Goal: Register for event/course

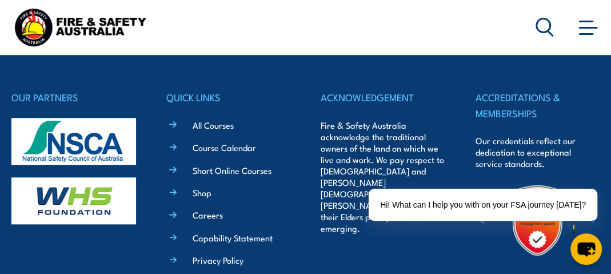
scroll to position [3030, 0]
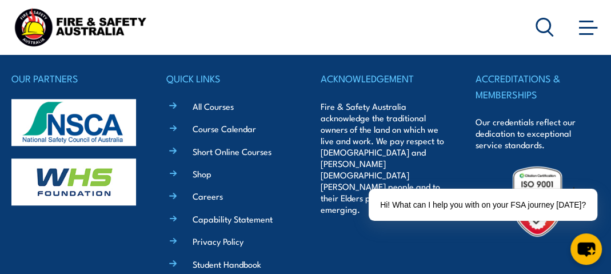
click at [216, 105] on link "All Courses" at bounding box center [213, 106] width 41 height 12
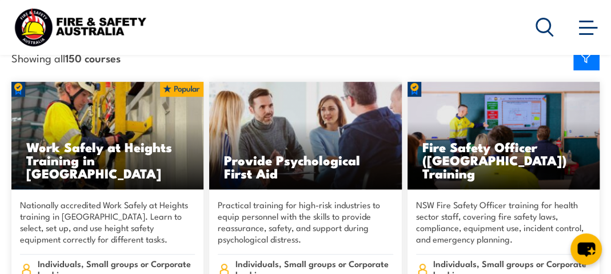
scroll to position [171, 0]
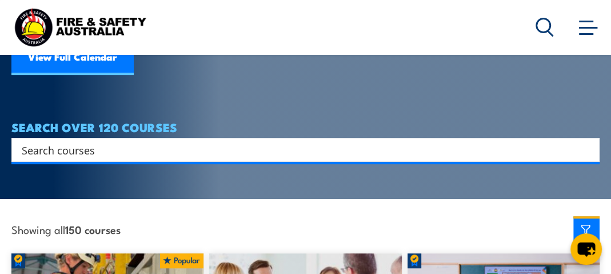
click at [90, 142] on input "Search input" at bounding box center [298, 149] width 553 height 17
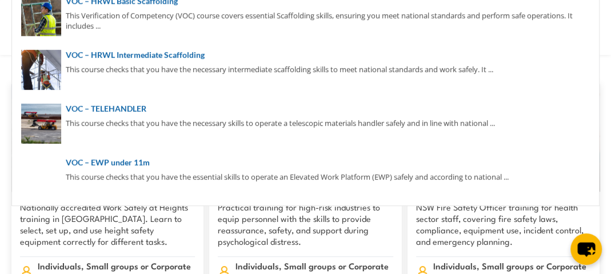
scroll to position [343, 0]
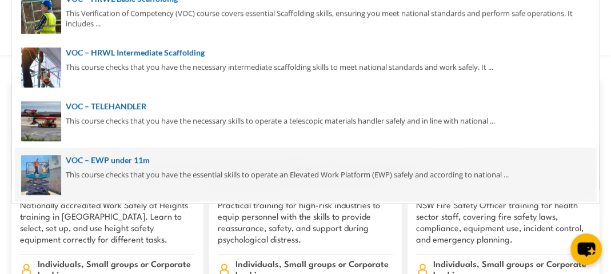
type input "VOC"
click at [87, 173] on span at bounding box center [305, 174] width 581 height 54
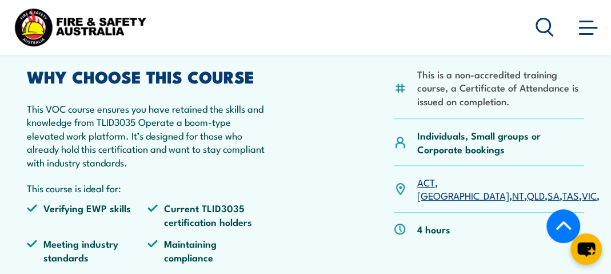
scroll to position [286, 0]
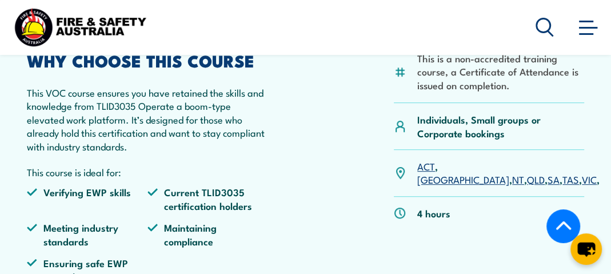
click at [582, 172] on link "VIC" at bounding box center [589, 179] width 15 height 14
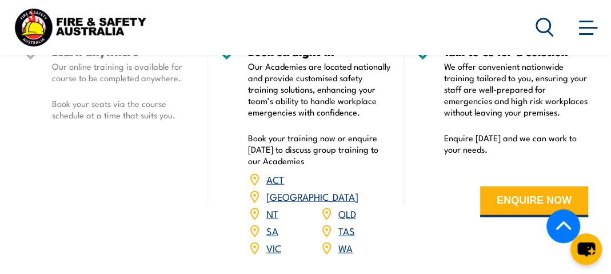
scroll to position [1493, 0]
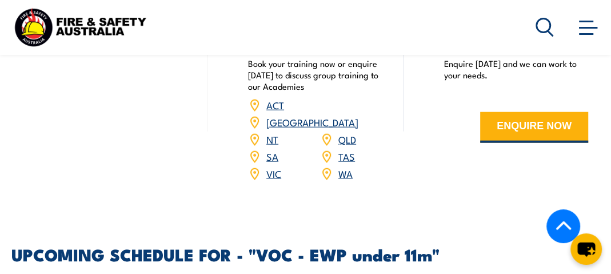
click at [279, 166] on link "VIC" at bounding box center [273, 173] width 15 height 14
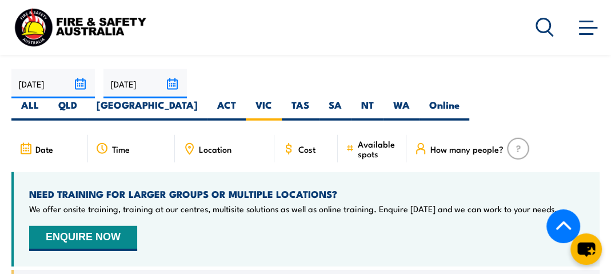
scroll to position [1721, 0]
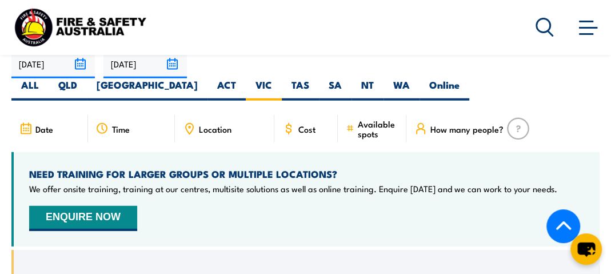
click at [80, 206] on button "ENQUIRE NOW" at bounding box center [83, 218] width 108 height 25
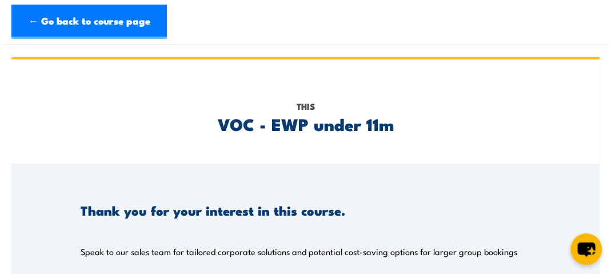
scroll to position [171, 0]
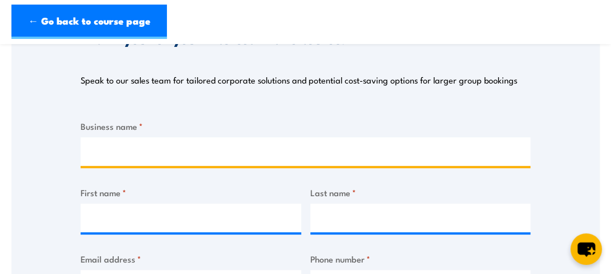
click at [158, 155] on input "Business name *" at bounding box center [306, 151] width 450 height 29
type input "PMT Security Systems"
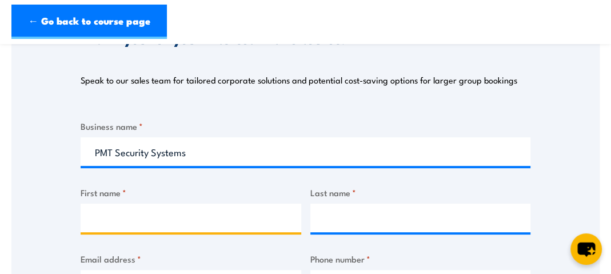
click at [142, 220] on input "First name *" at bounding box center [191, 218] width 221 height 29
type input "[PERSON_NAME]"
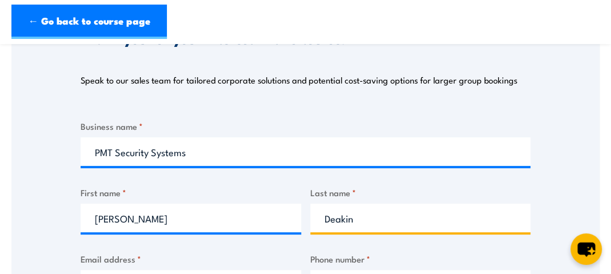
type input "Deakin"
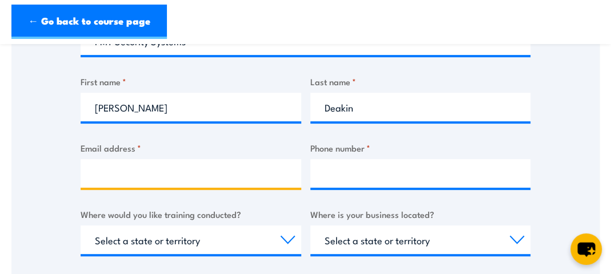
scroll to position [318, 0]
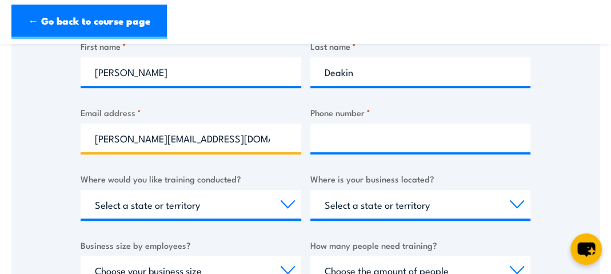
type input "[PERSON_NAME][EMAIL_ADDRESS][DOMAIN_NAME]"
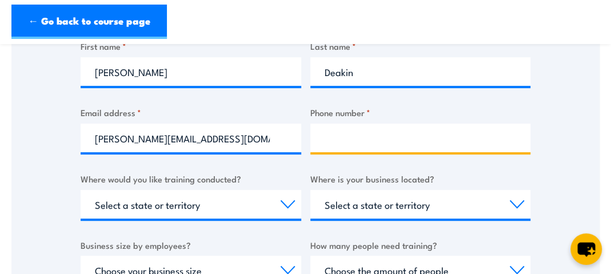
click at [391, 135] on input "Phone number *" at bounding box center [420, 137] width 221 height 29
type input "0390881204"
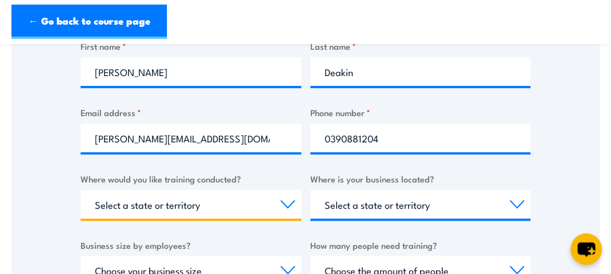
click at [187, 208] on select "Select a state or territory Nationally - multiple locations [GEOGRAPHIC_DATA] […" at bounding box center [191, 204] width 221 height 29
select select "VIC"
click at [81, 190] on select "Select a state or territory Nationally - multiple locations [GEOGRAPHIC_DATA] […" at bounding box center [191, 204] width 221 height 29
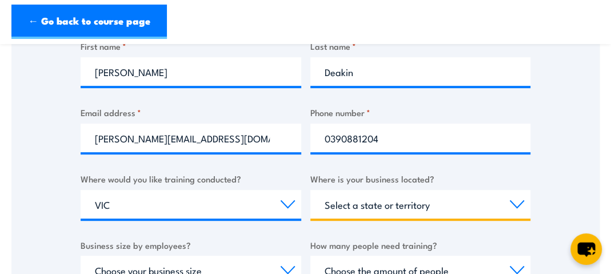
click at [388, 204] on select "Select a state or territory [GEOGRAPHIC_DATA] [GEOGRAPHIC_DATA] [GEOGRAPHIC_DAT…" at bounding box center [420, 204] width 221 height 29
select select "VIC"
click at [310, 190] on select "Select a state or territory [GEOGRAPHIC_DATA] [GEOGRAPHIC_DATA] [GEOGRAPHIC_DAT…" at bounding box center [420, 204] width 221 height 29
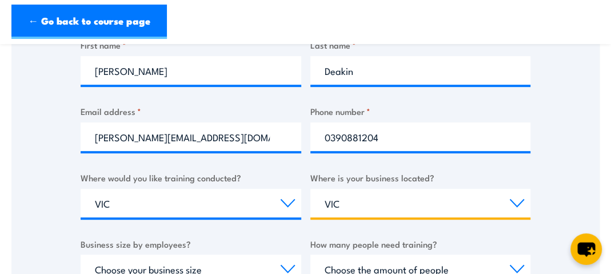
scroll to position [489, 0]
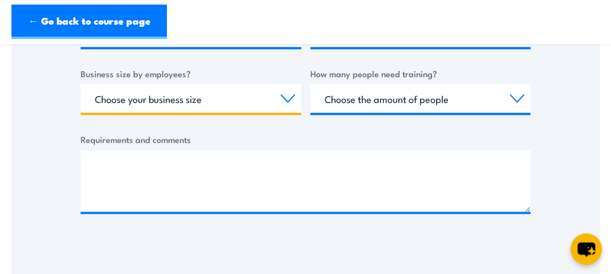
click at [215, 95] on select "Choose your business size 1 to 19 20 to 199 200+" at bounding box center [191, 98] width 221 height 29
select select "200+"
click at [81, 84] on select "Choose your business size 1 to 19 20 to 199 200+" at bounding box center [191, 98] width 221 height 29
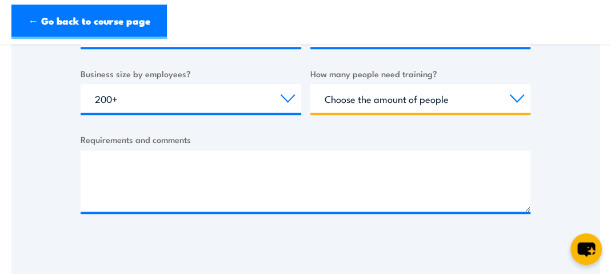
click at [425, 91] on select "Choose the amount of people 1 to 4 5 to 19 20+" at bounding box center [420, 98] width 221 height 29
select select "5 to 19"
click at [310, 84] on select "Choose the amount of people 1 to 4 5 to 19 20+" at bounding box center [420, 98] width 221 height 29
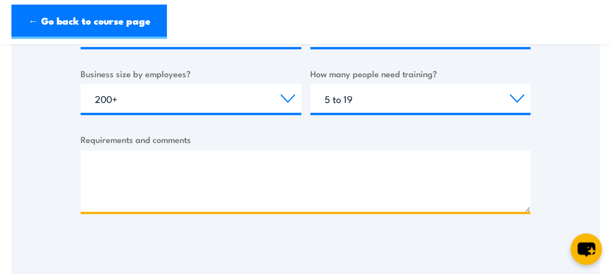
click at [175, 162] on textarea "Requirements and comments" at bounding box center [306, 180] width 450 height 61
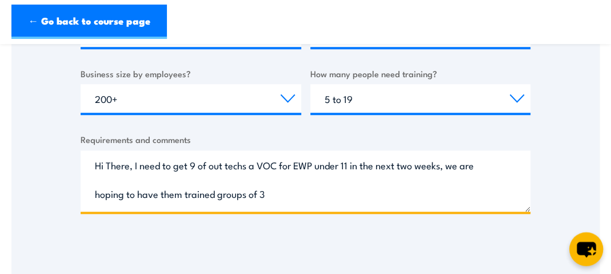
type textarea "Hi There, I need to get 9 of out techs a VOC for EWP under 11 in the next two w…"
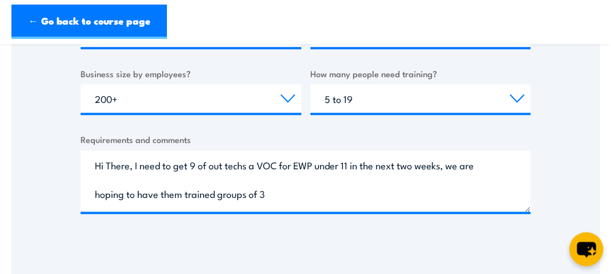
click at [589, 246] on icon "chat-button" at bounding box center [586, 249] width 19 height 15
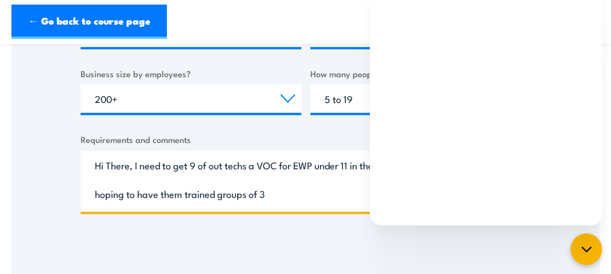
click at [296, 198] on textarea "Hi There, I need to get 9 of out techs a VOC for EWP under 11 in the next two w…" at bounding box center [306, 180] width 450 height 61
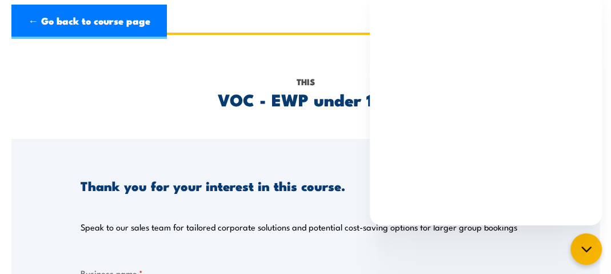
scroll to position [0, 0]
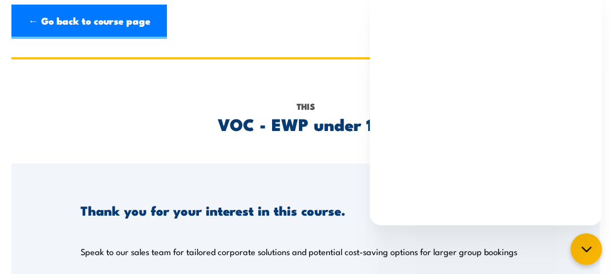
drag, startPoint x: 247, startPoint y: 42, endPoint x: 293, endPoint y: 55, distance: 48.3
click at [248, 42] on header "← Go back to course page" at bounding box center [305, 22] width 611 height 44
click at [589, 248] on icon "chat-button" at bounding box center [585, 248] width 9 height 5
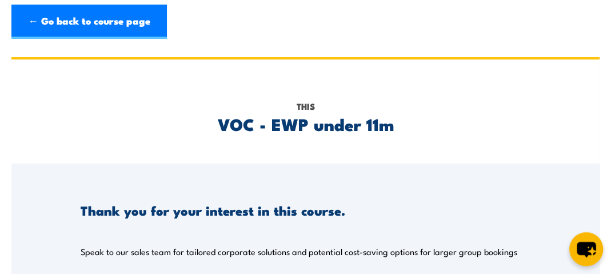
click at [589, 248] on icon "chat-button" at bounding box center [586, 249] width 19 height 15
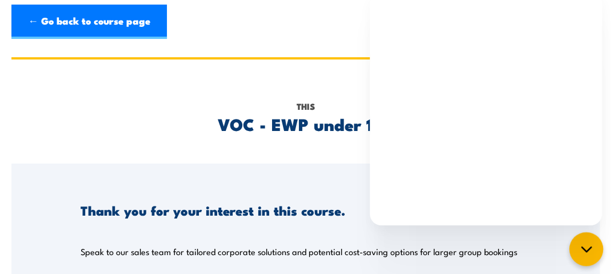
click at [584, 246] on icon "chat-button" at bounding box center [586, 249] width 15 height 15
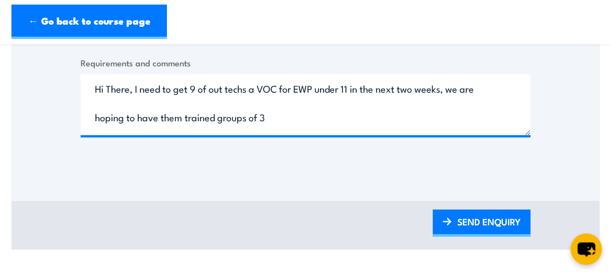
scroll to position [629, 0]
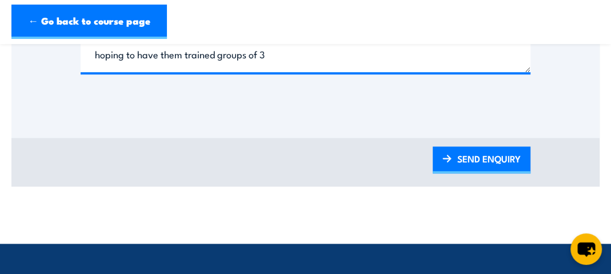
drag, startPoint x: 477, startPoint y: 158, endPoint x: 545, endPoint y: 156, distance: 68.0
click at [477, 158] on link "SEND ENQUIRY" at bounding box center [482, 159] width 98 height 27
click at [502, 163] on link "SEND ENQUIRY" at bounding box center [482, 159] width 98 height 27
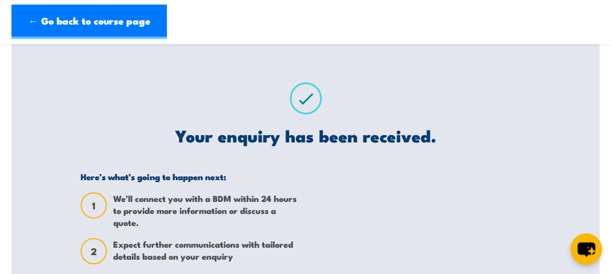
scroll to position [0, 0]
